Goal: Task Accomplishment & Management: Use online tool/utility

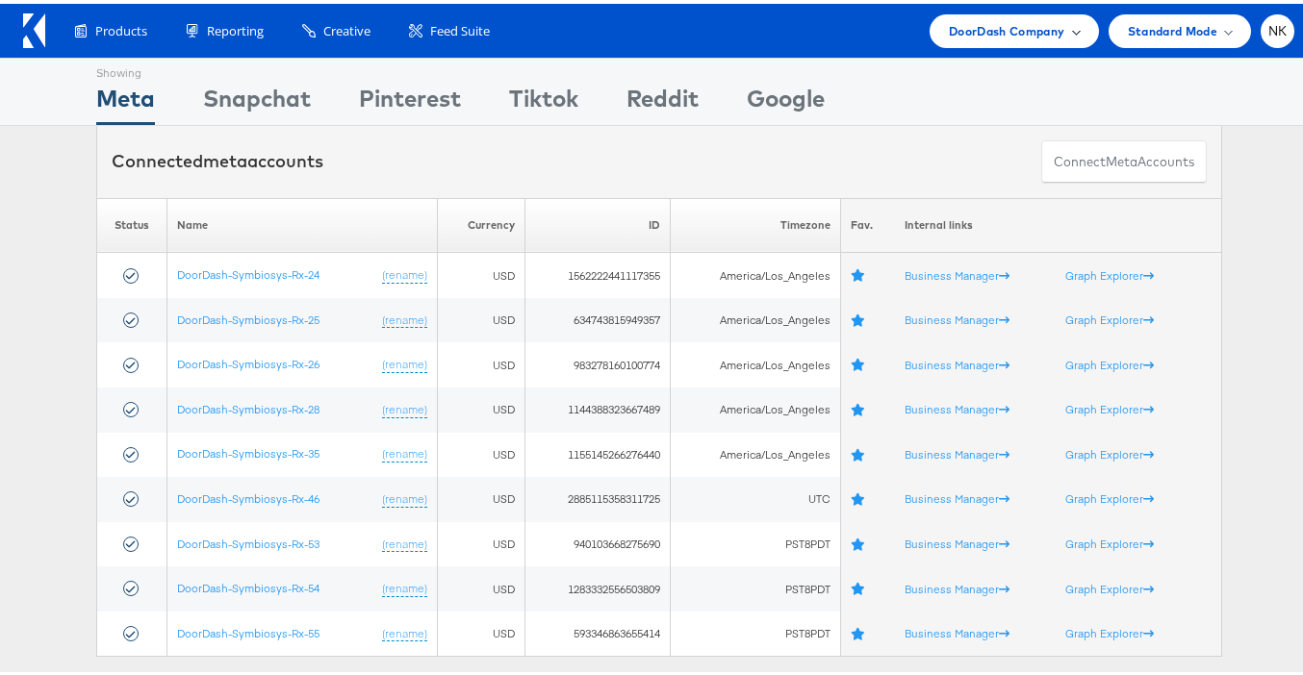
click at [952, 20] on span "DoorDash Company" at bounding box center [1007, 27] width 116 height 20
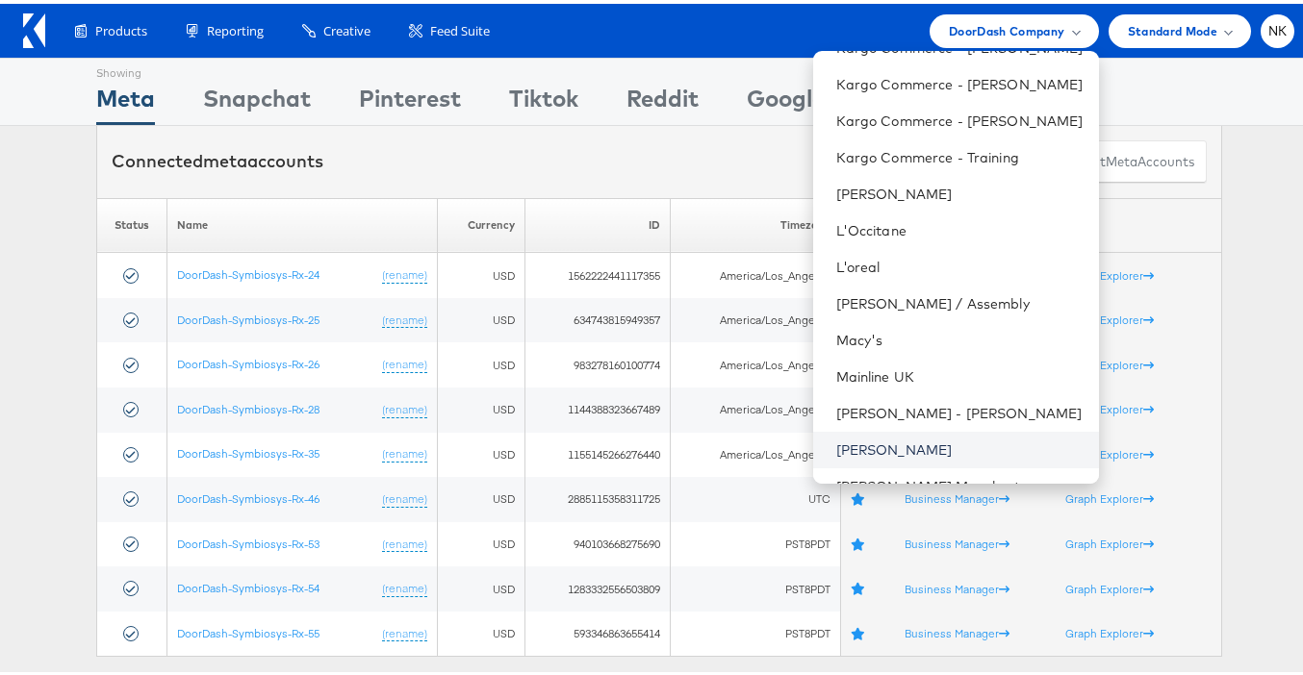
scroll to position [1420, 0]
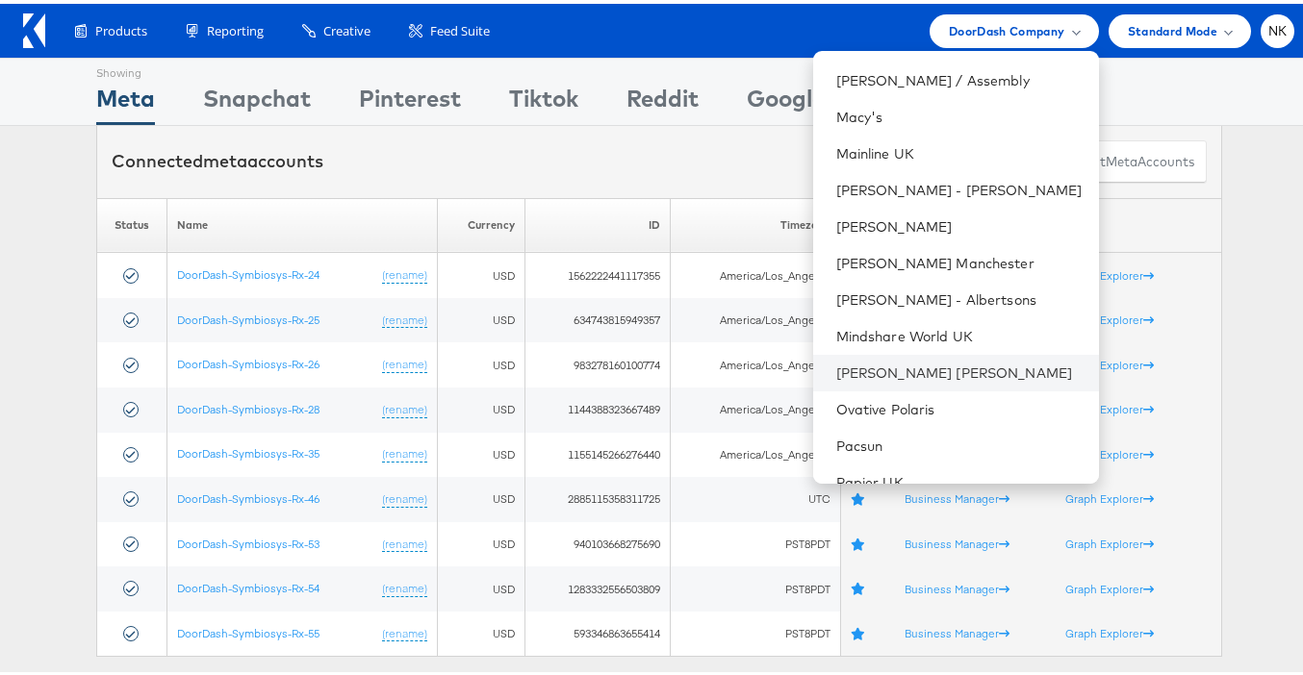
click at [884, 354] on li "[PERSON_NAME] [PERSON_NAME]" at bounding box center [956, 369] width 286 height 37
click at [864, 362] on link "[PERSON_NAME] [PERSON_NAME]" at bounding box center [959, 369] width 247 height 19
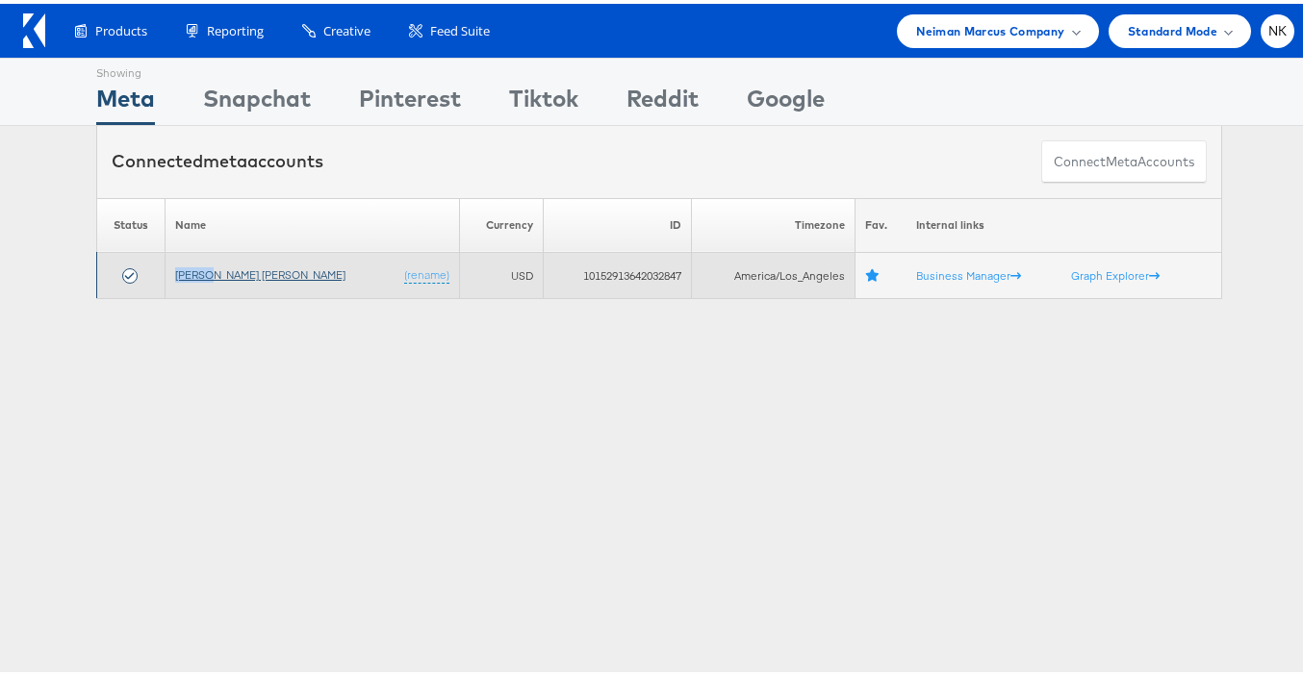
click at [238, 263] on td "Neiman Marcus (rename)" at bounding box center [312, 272] width 294 height 46
click at [238, 269] on link "[PERSON_NAME] [PERSON_NAME]" at bounding box center [260, 271] width 170 height 14
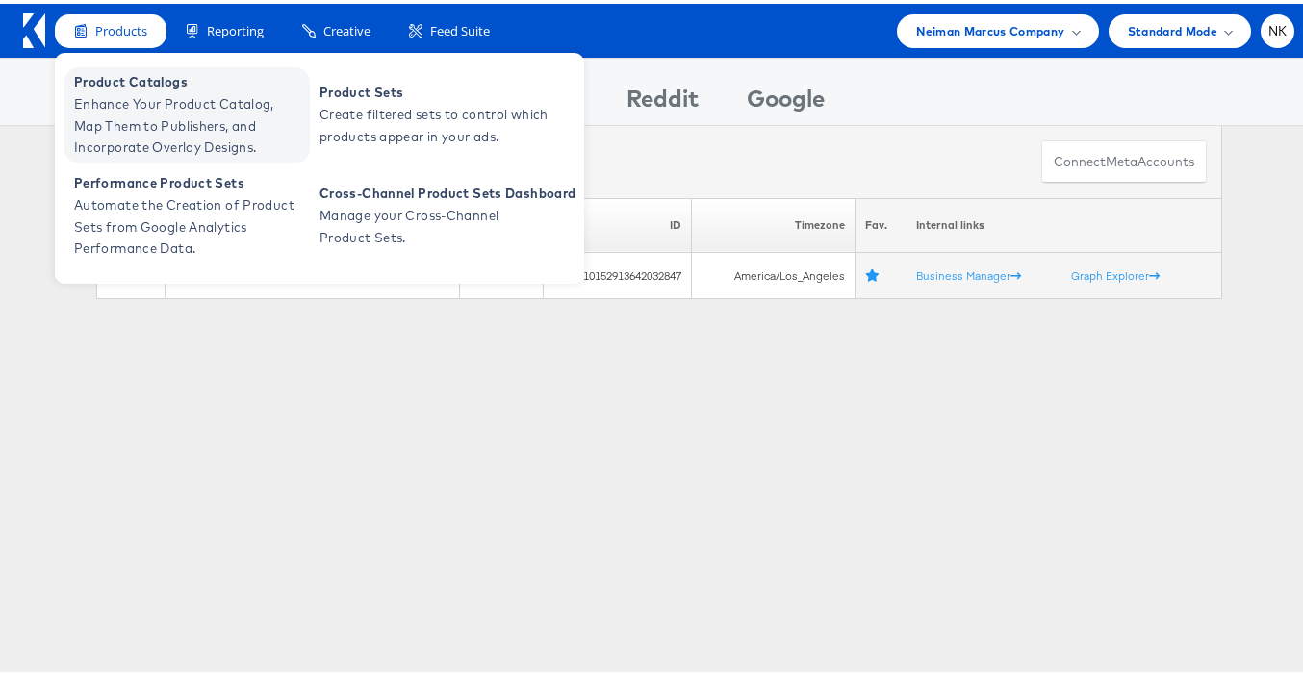
click at [142, 105] on span "Enhance Your Product Catalog, Map Them to Publishers, and Incorporate Overlay D…" at bounding box center [189, 121] width 231 height 65
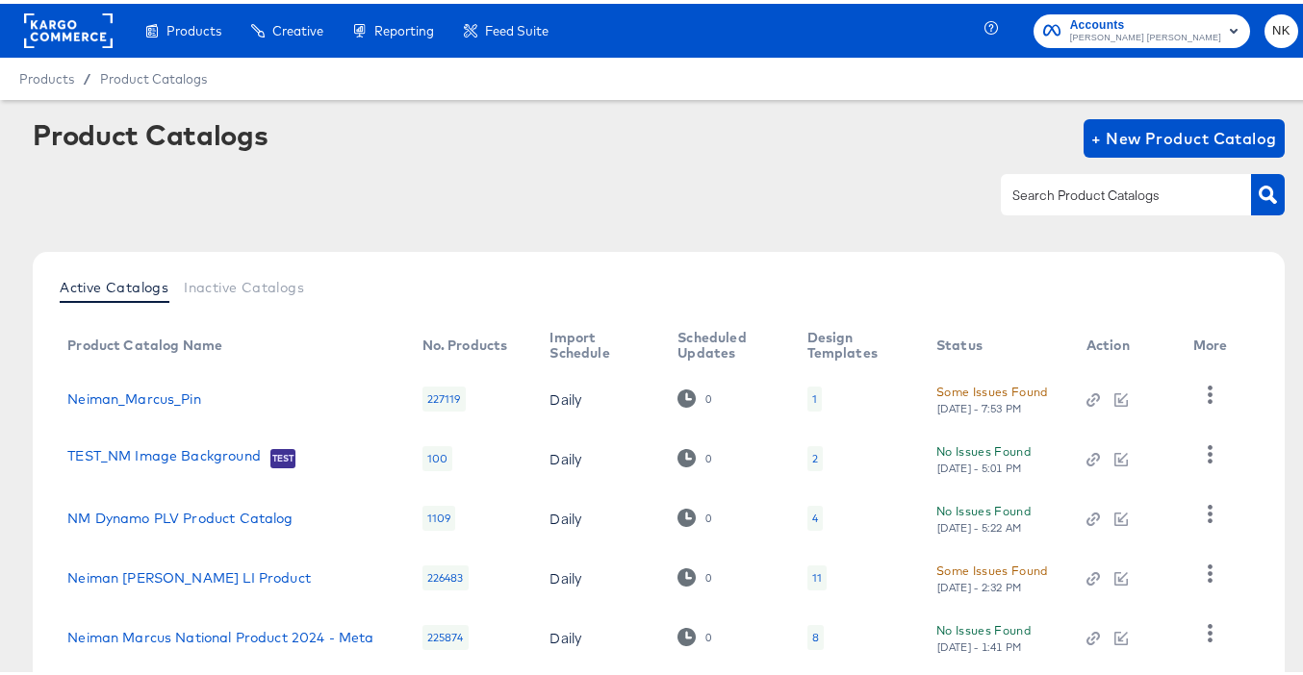
click at [56, 226] on div "Product Catalogs + New Product Catalog" at bounding box center [659, 173] width 1252 height 117
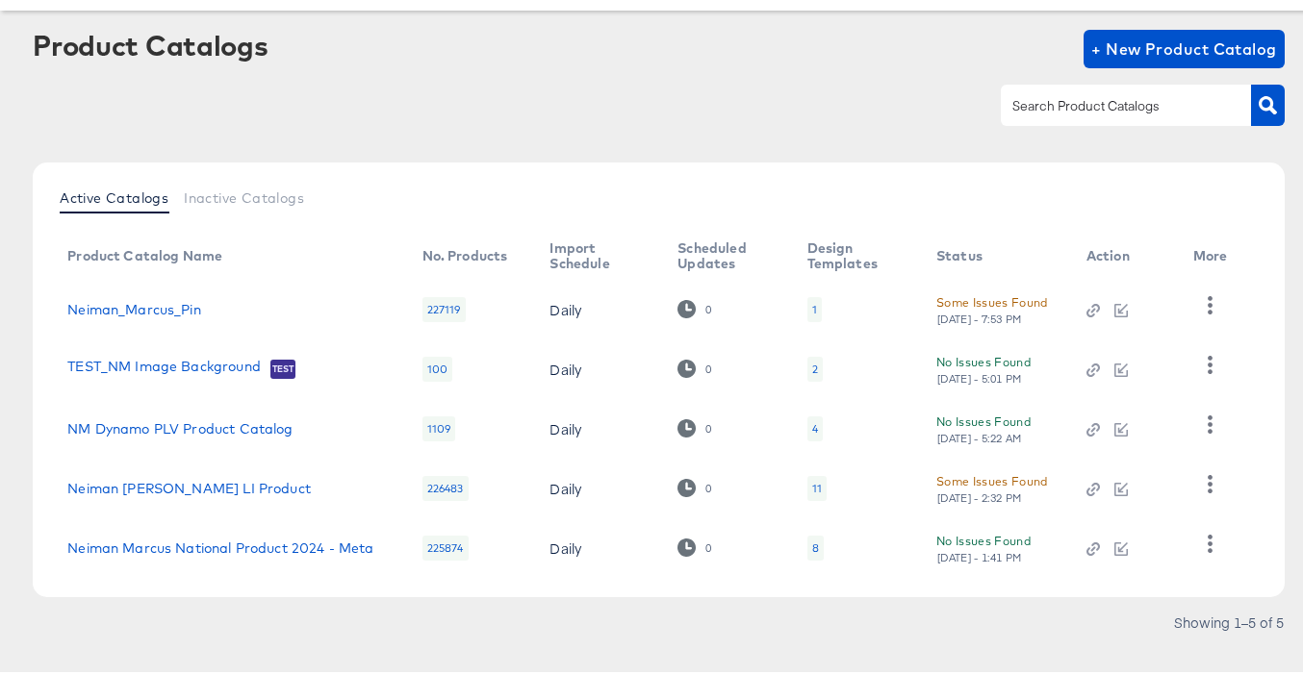
scroll to position [115, 0]
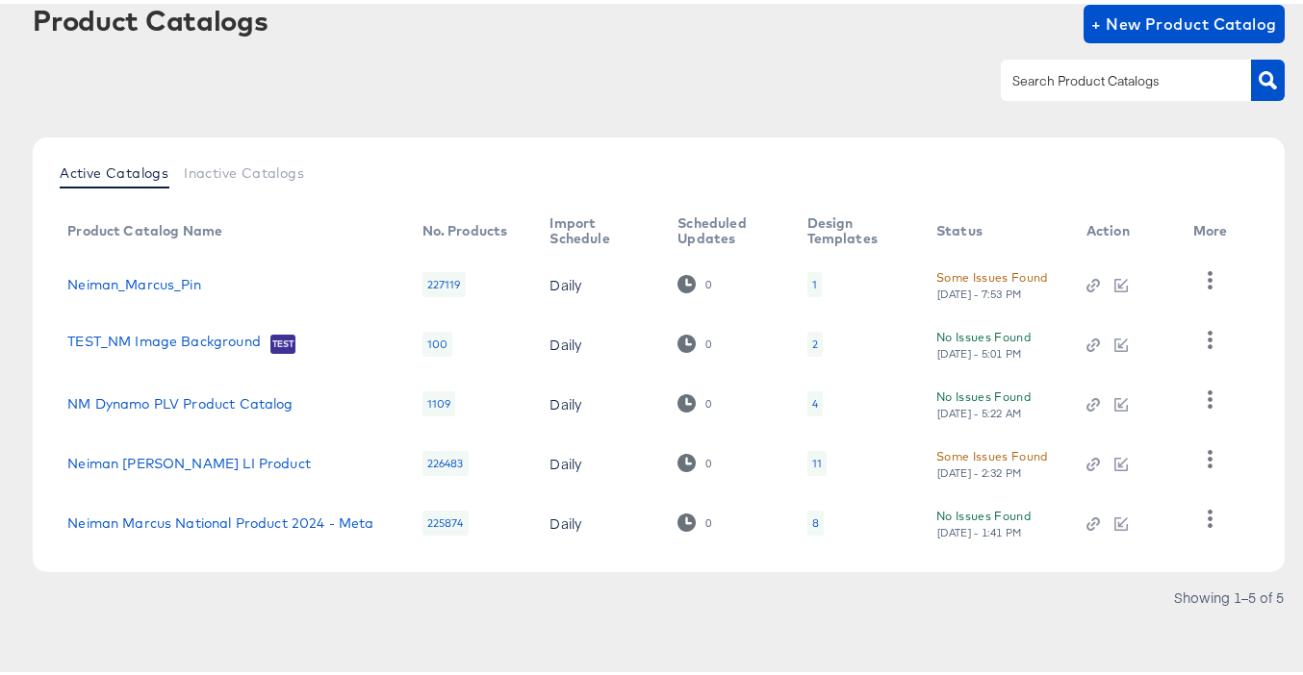
click at [367, 145] on div "Active Catalogs Inactive Catalogs Product Catalog Name No. Products Import Sche…" at bounding box center [659, 351] width 1252 height 435
click at [257, 512] on link "Neiman Marcus National Product 2024 - Meta" at bounding box center [220, 519] width 306 height 15
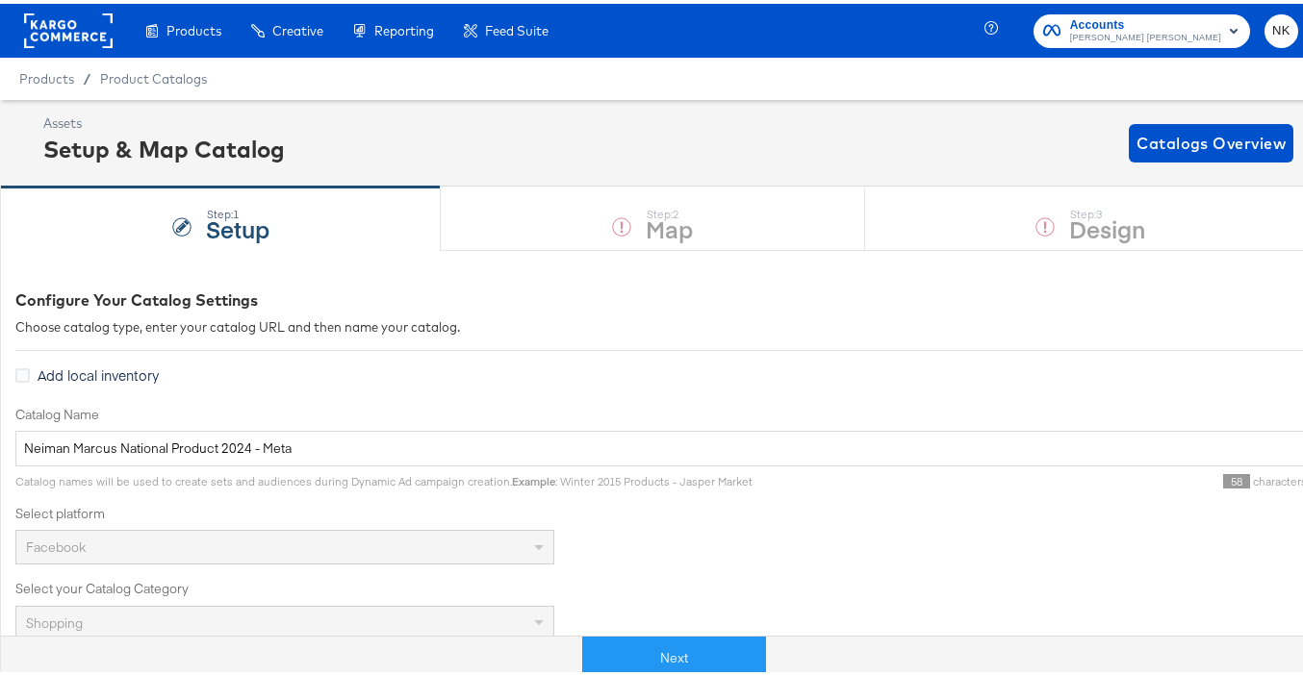
scroll to position [615, 0]
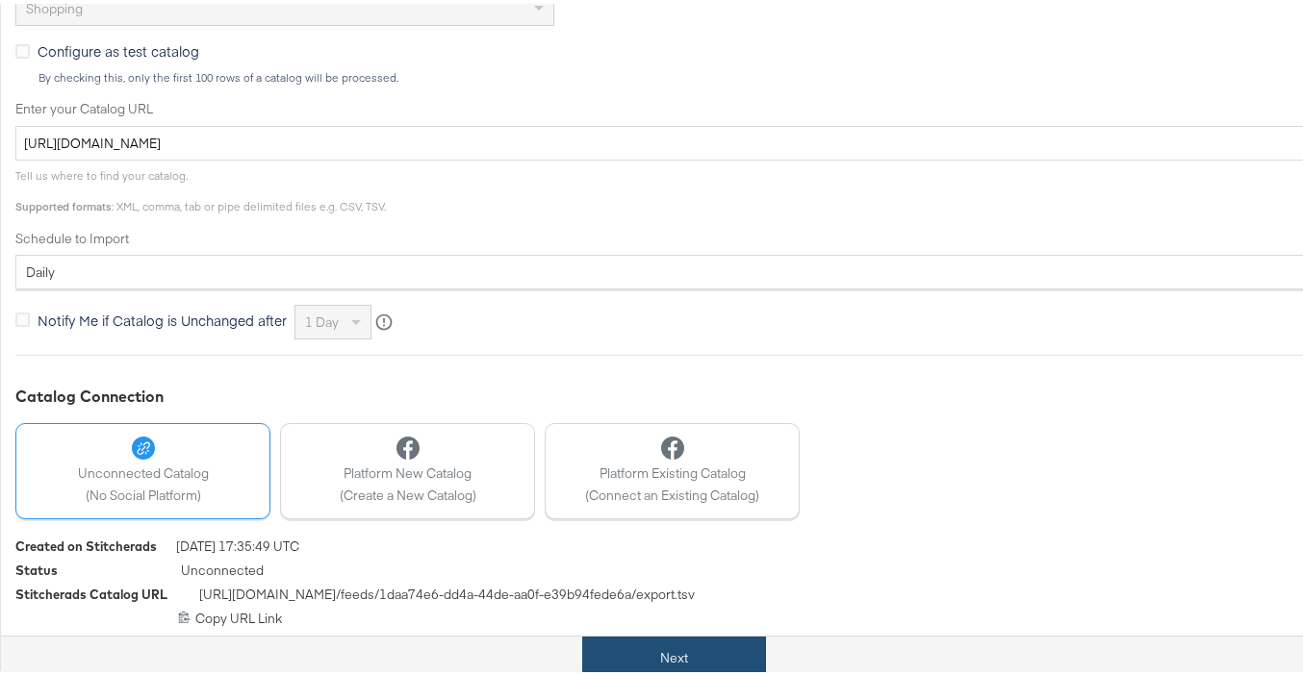
click at [649, 638] on button "Next" at bounding box center [674, 654] width 184 height 43
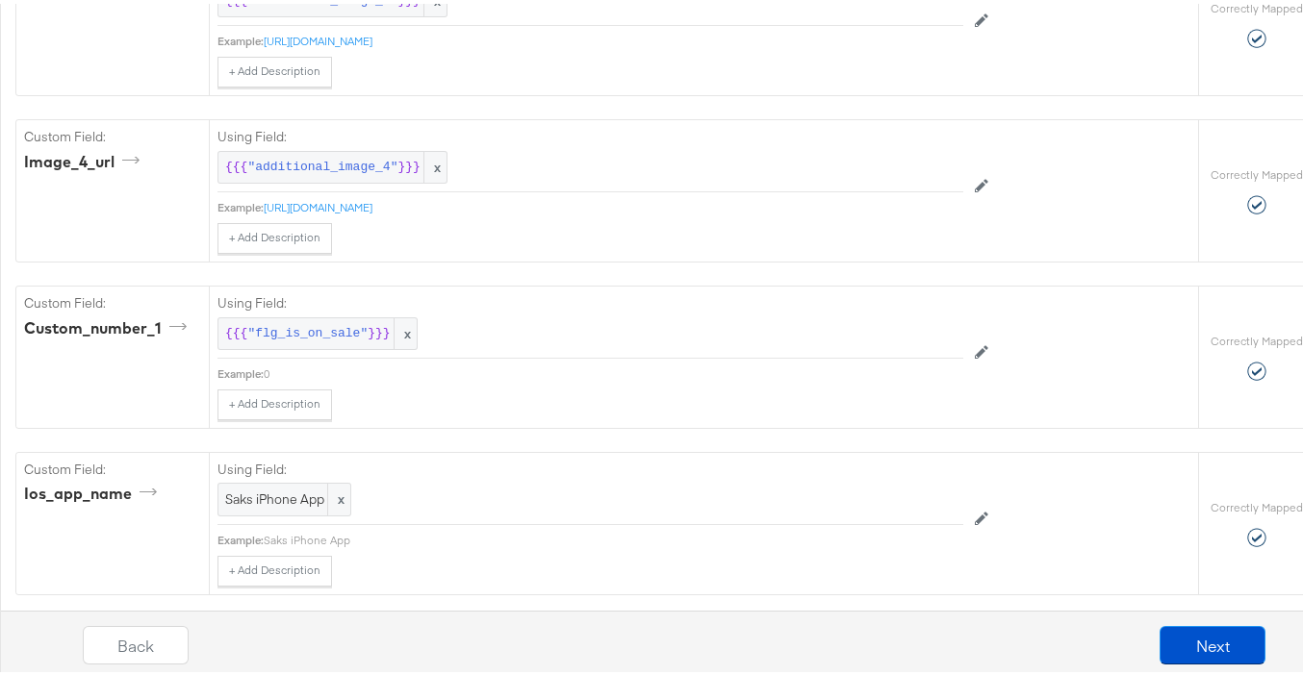
scroll to position [7643, 0]
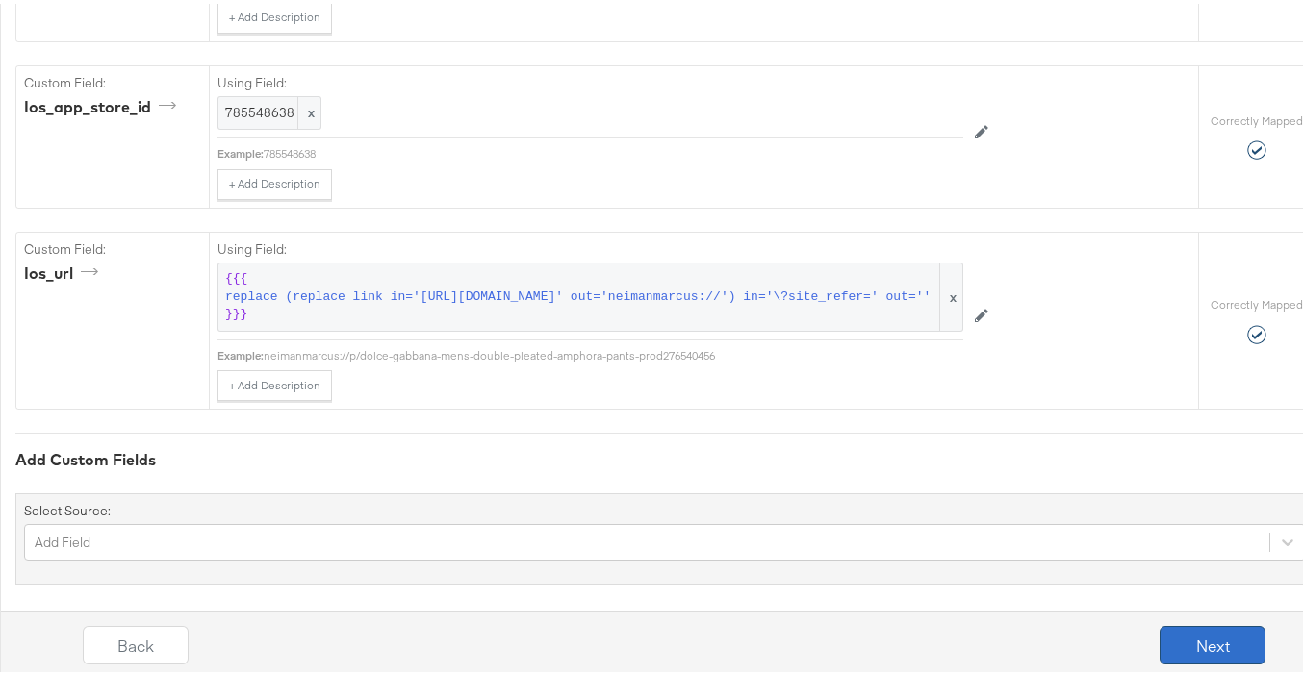
click at [1172, 649] on button "Next" at bounding box center [1212, 642] width 106 height 38
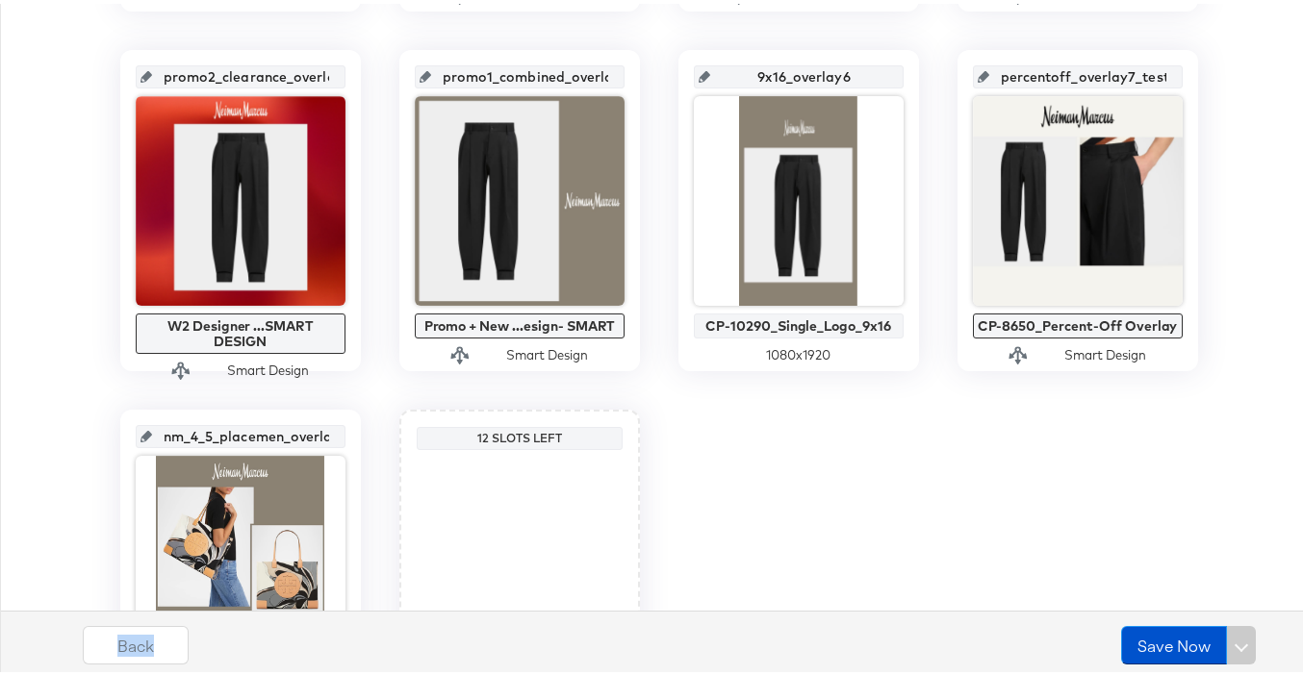
scroll to position [962, 0]
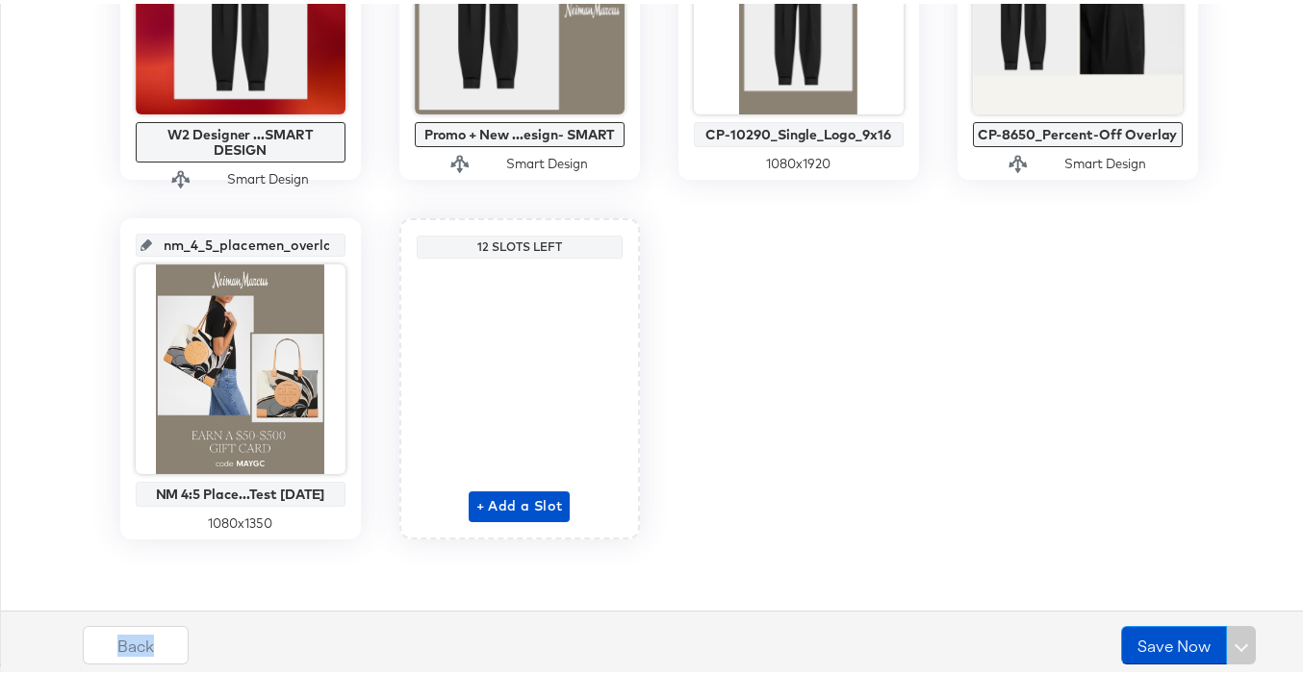
drag, startPoint x: 459, startPoint y: 672, endPoint x: 446, endPoint y: 903, distance: 231.3
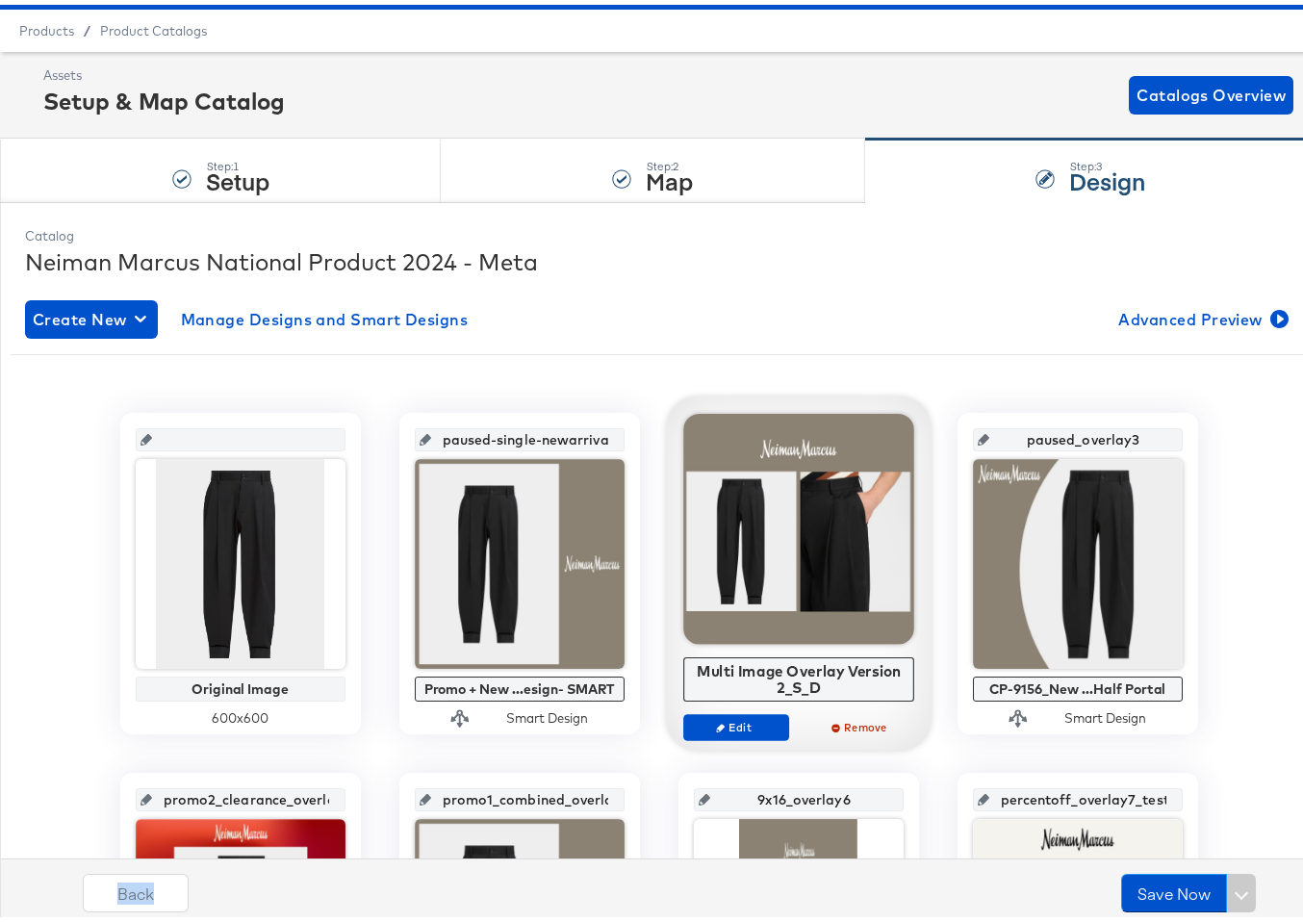
scroll to position [62, 0]
